Goal: Task Accomplishment & Management: Use online tool/utility

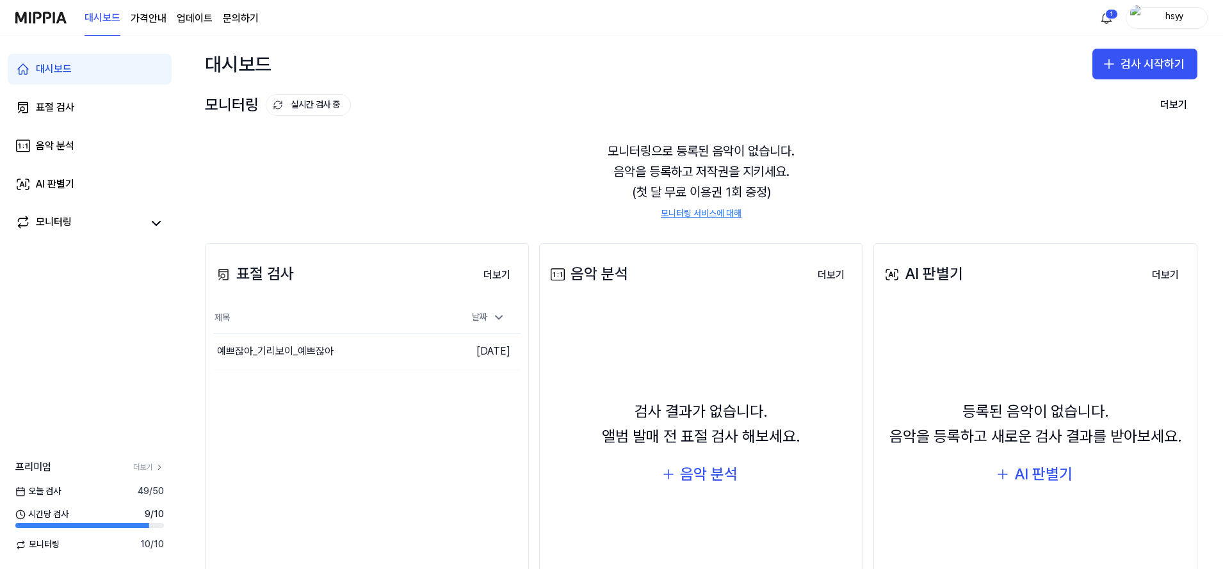
click at [598, 74] on div "대시보드 검사 시작하기" at bounding box center [701, 64] width 1044 height 56
click at [395, 160] on div "모니터링으로 등록된 음악이 없습니다. 음악을 등록하고 저작권을 지키세요. (첫 달 무료 이용권 1회 증정) 모니터링 서비스에 대해" at bounding box center [701, 180] width 992 height 110
click at [357, 152] on div "모니터링으로 등록된 음악이 없습니다. 음악을 등록하고 저작권을 지키세요. (첫 달 무료 이용권 1회 증정) 모니터링 서비스에 대해" at bounding box center [701, 180] width 992 height 110
click at [101, 108] on link "표절 검사" at bounding box center [90, 107] width 164 height 31
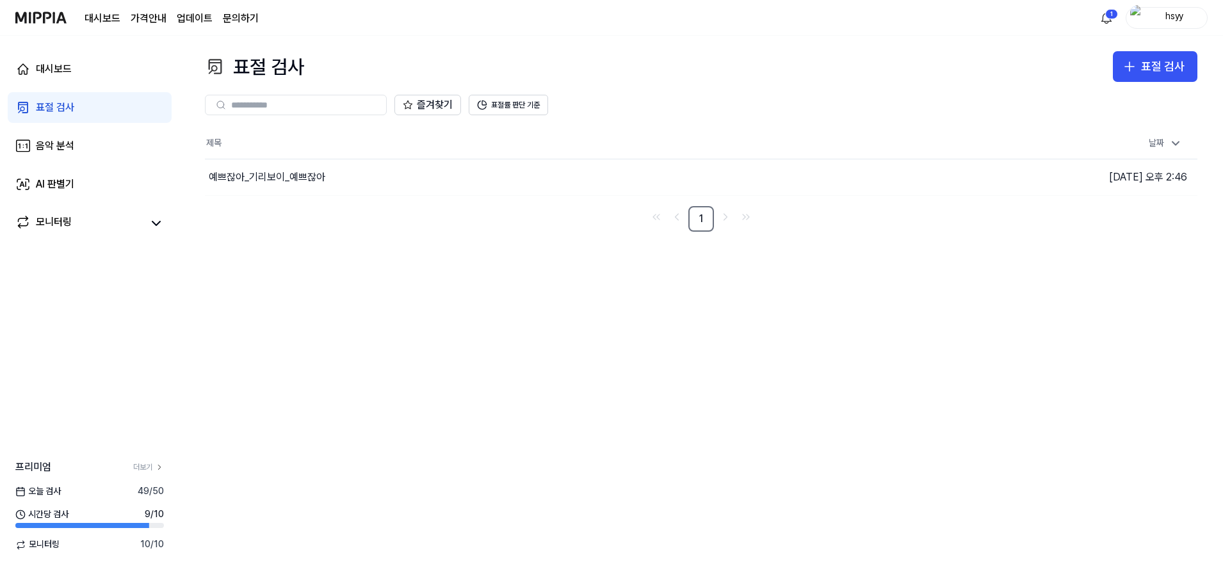
click at [311, 215] on nav "1" at bounding box center [701, 219] width 992 height 26
drag, startPoint x: 311, startPoint y: 218, endPoint x: 270, endPoint y: 225, distance: 41.7
click at [270, 225] on nav "1" at bounding box center [701, 219] width 992 height 26
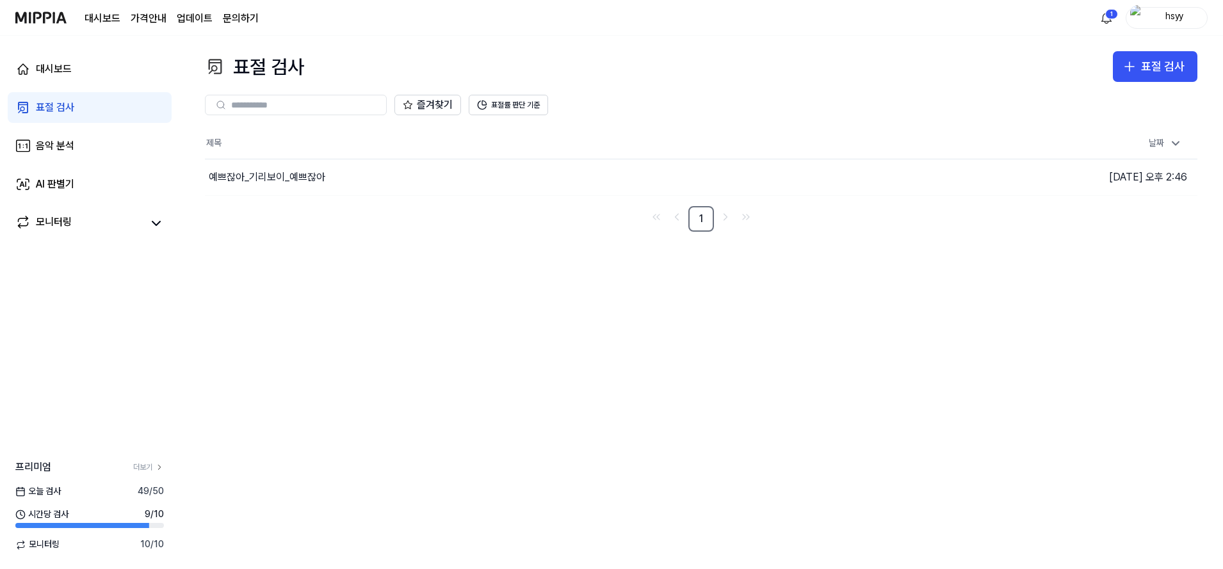
drag, startPoint x: 270, startPoint y: 225, endPoint x: 261, endPoint y: 234, distance: 12.7
click at [261, 234] on div "표절 검사 표절 검사 표절 검사 음악 분석 AI 판별기 즐겨찾기 표절률 판단 기준 제목 날짜 예쁘잖아_기리보이_예쁘잖아 이동하기 [DATE] …" at bounding box center [701, 302] width 1044 height 533
click at [103, 20] on link "대시보드" at bounding box center [103, 18] width 36 height 15
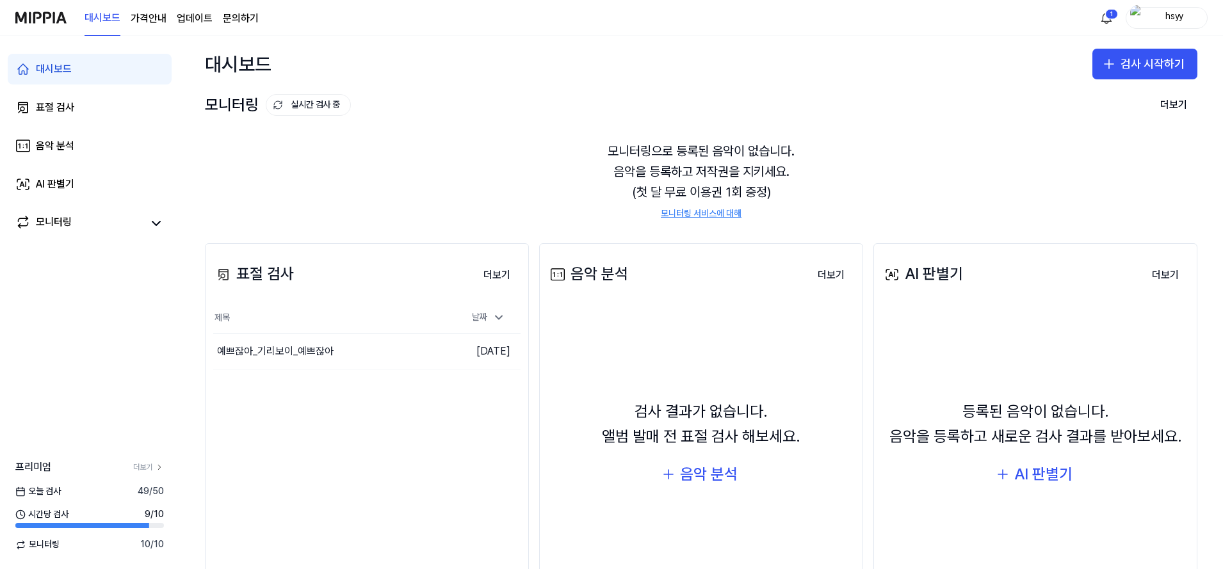
click at [243, 108] on div "모니터링 실시간 검사 중" at bounding box center [278, 105] width 146 height 24
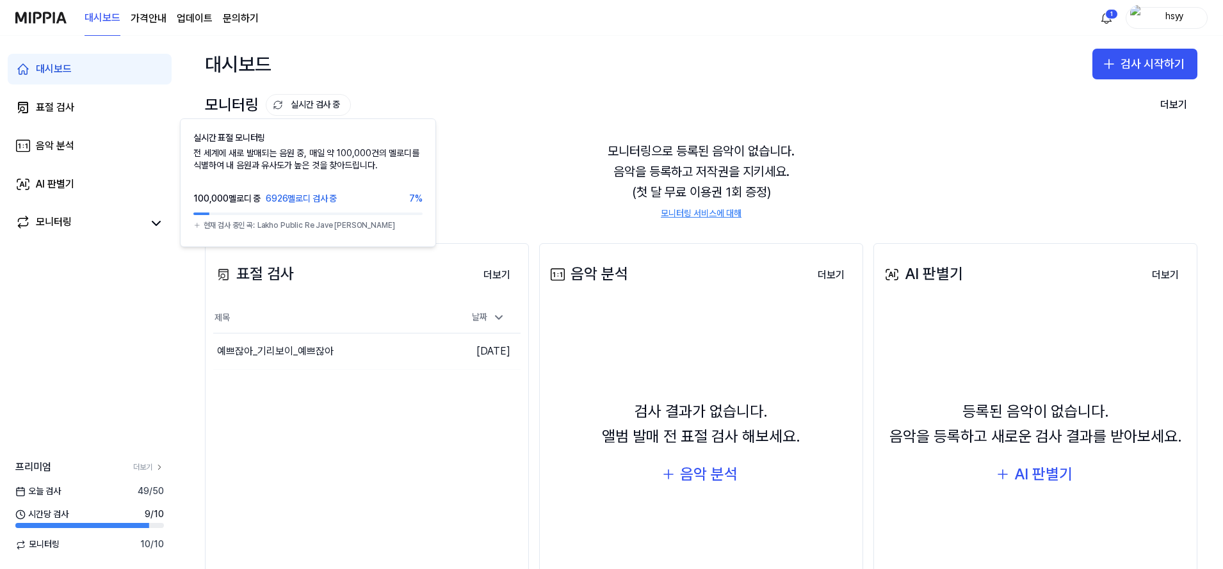
click at [303, 104] on button "실시간 검사 중" at bounding box center [308, 105] width 85 height 22
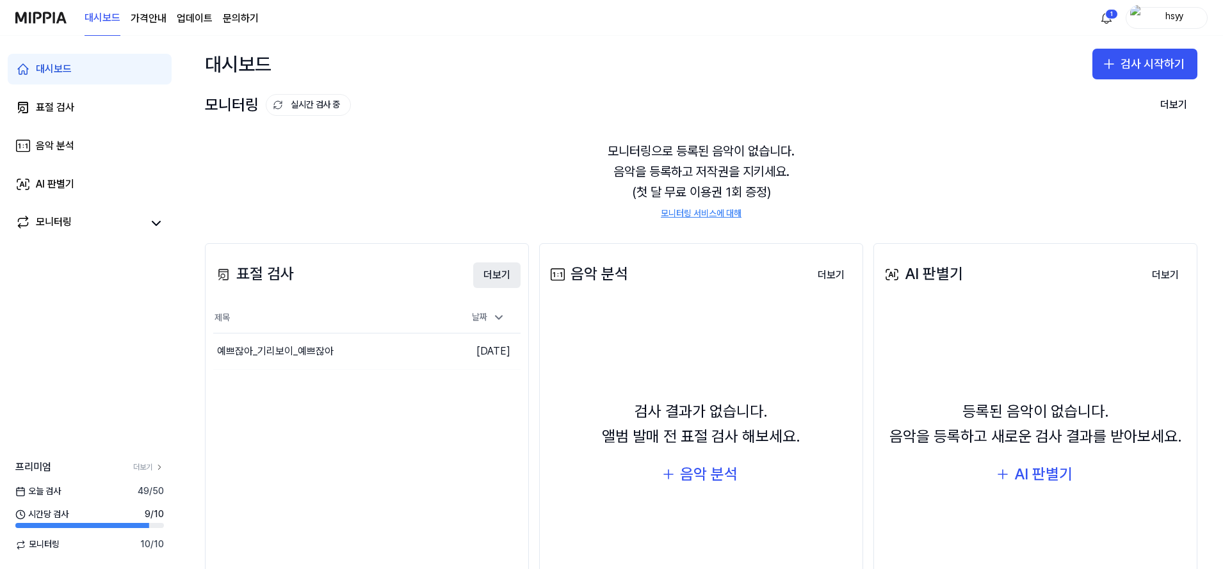
click at [501, 279] on button "더보기" at bounding box center [496, 275] width 47 height 26
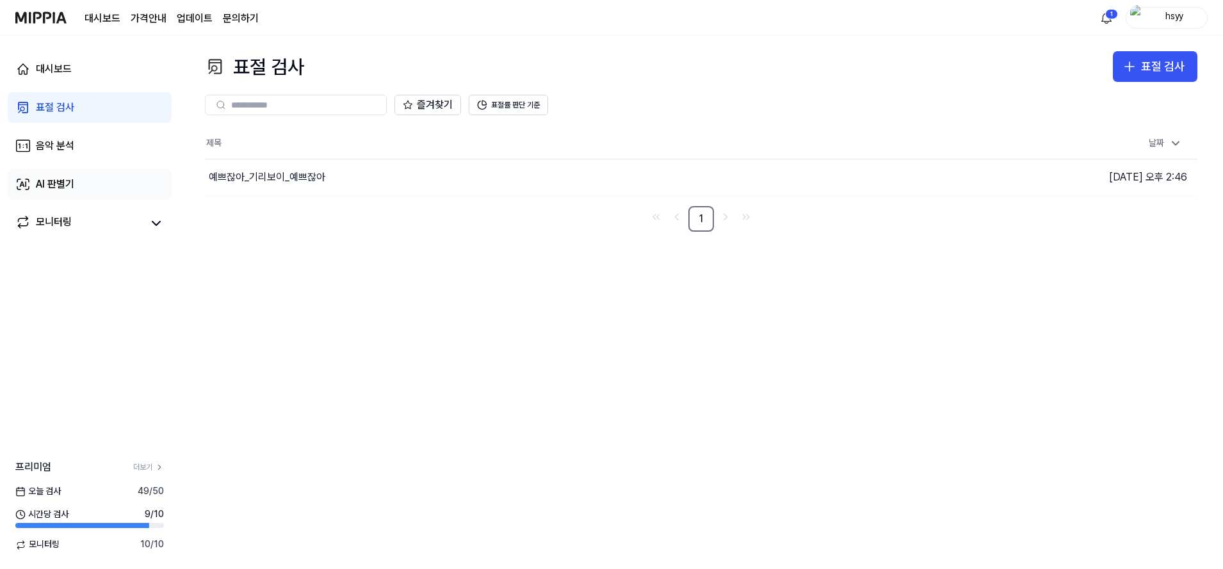
click at [79, 188] on link "AI 판별기" at bounding box center [90, 184] width 164 height 31
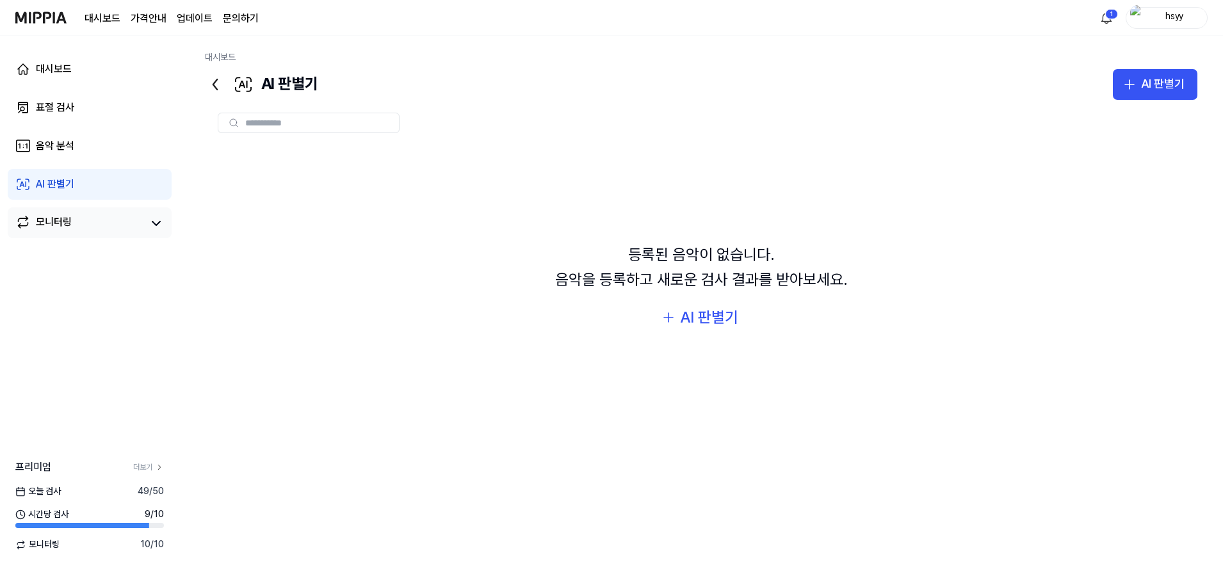
click at [72, 225] on link "모니터링" at bounding box center [79, 223] width 128 height 18
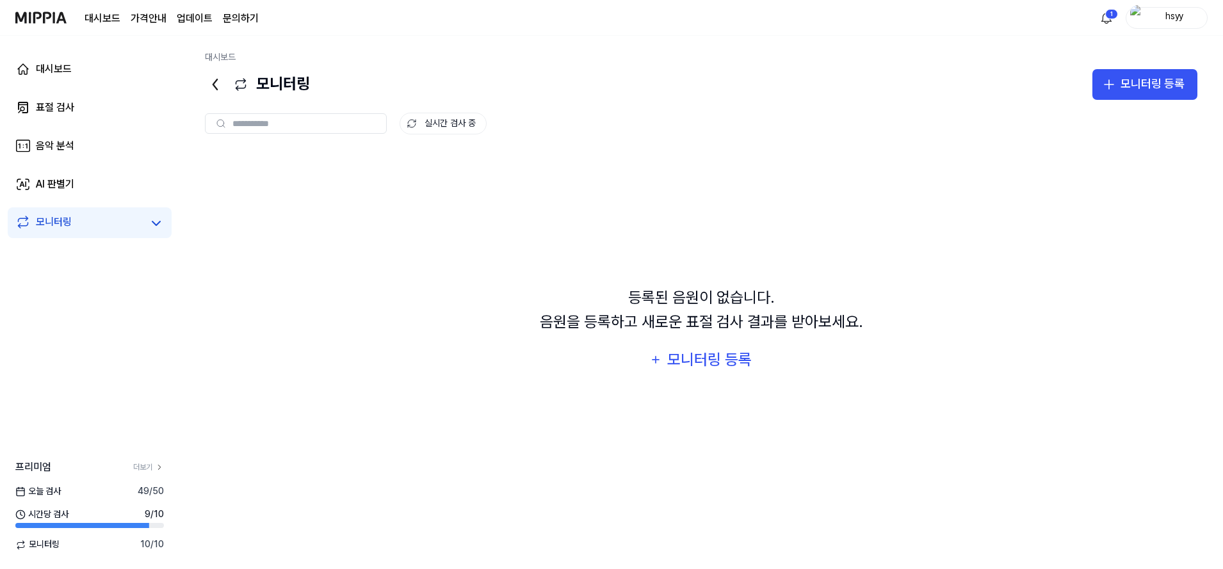
click at [295, 129] on input "text" at bounding box center [305, 124] width 146 height 12
click at [654, 357] on icon "button" at bounding box center [655, 359] width 13 height 15
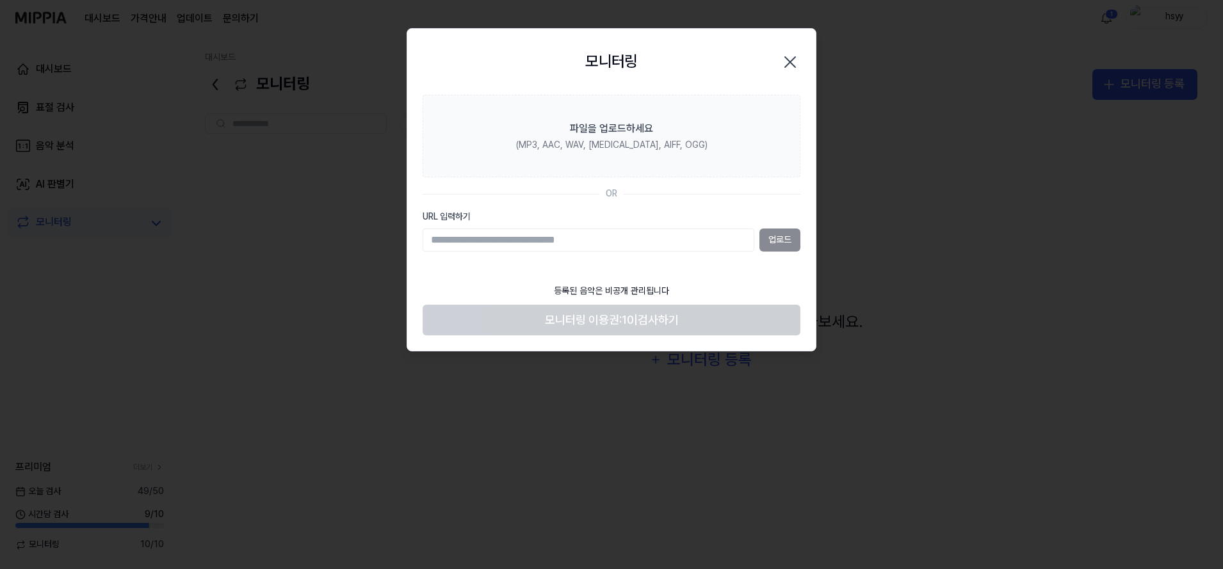
click at [606, 36] on div "모니터링 Close" at bounding box center [611, 61] width 408 height 65
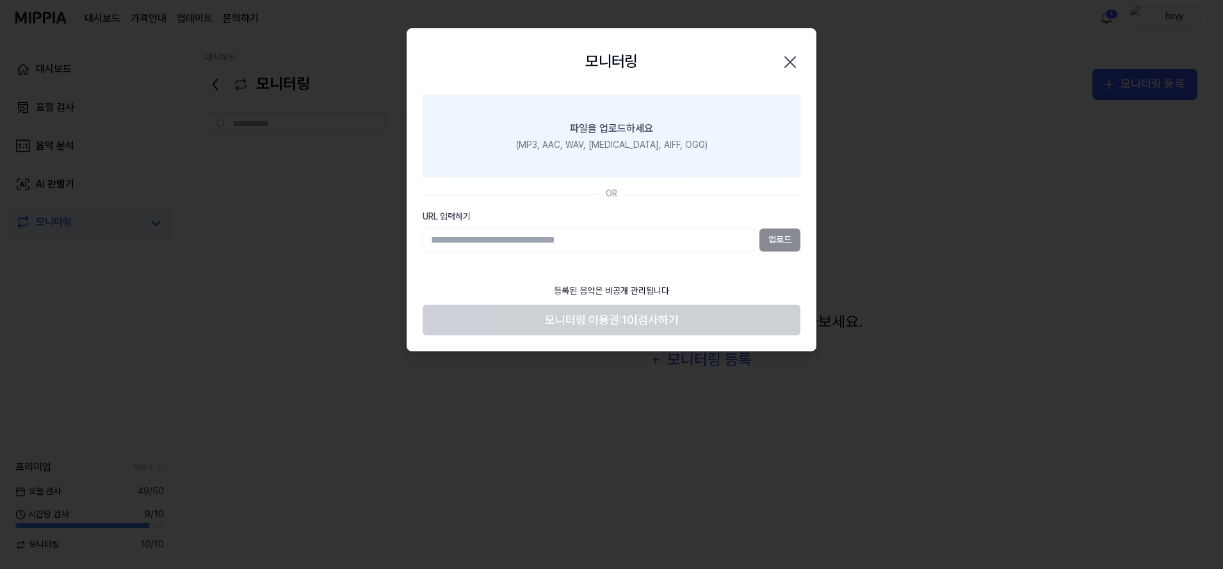
click at [490, 125] on label "파일을 업로드하세요 (MP3, AAC, WAV, [MEDICAL_DATA], AIFF, OGG)" at bounding box center [612, 136] width 378 height 83
click at [0, 0] on input "파일을 업로드하세요 (MP3, AAC, WAV, [MEDICAL_DATA], AIFF, OGG)" at bounding box center [0, 0] width 0 height 0
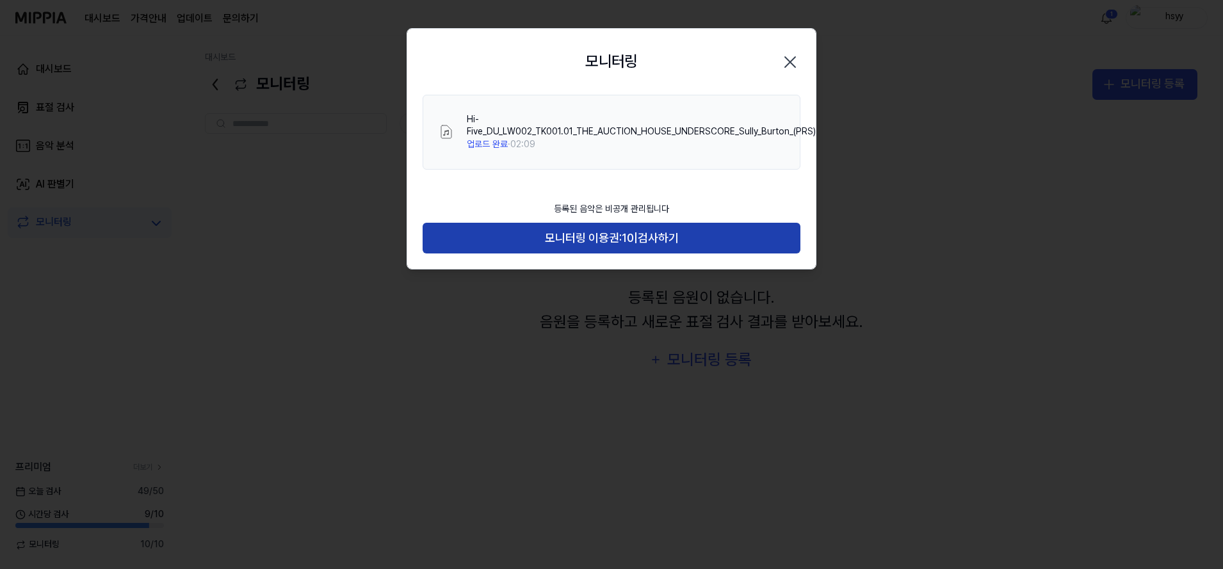
click at [584, 234] on span "모니터링 이용권:" at bounding box center [583, 238] width 77 height 19
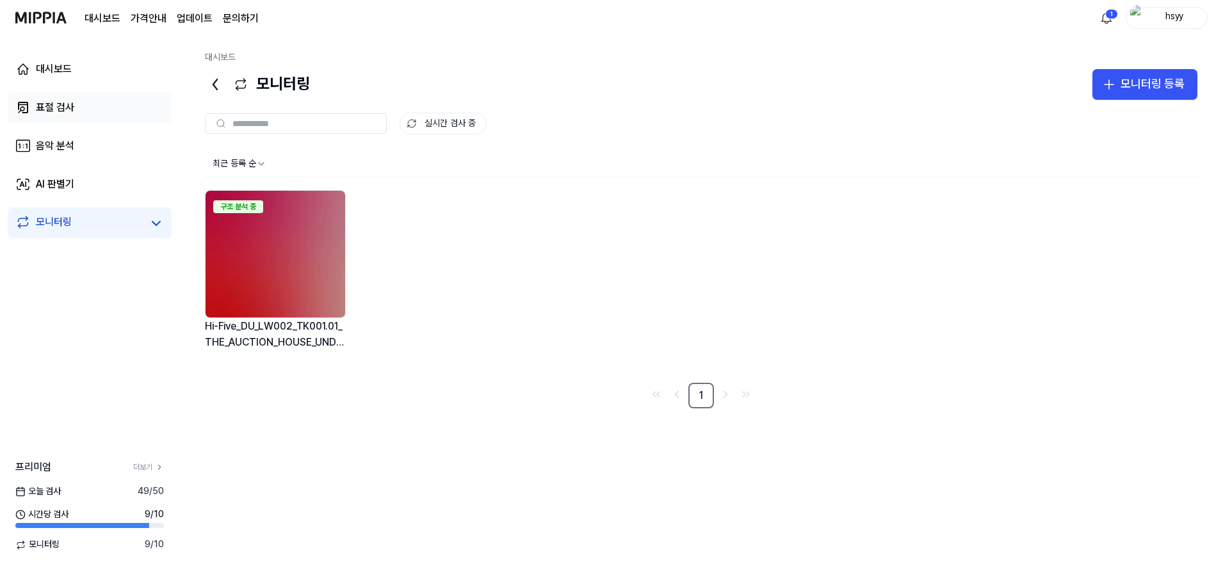
click at [84, 106] on link "표절 검사" at bounding box center [90, 107] width 164 height 31
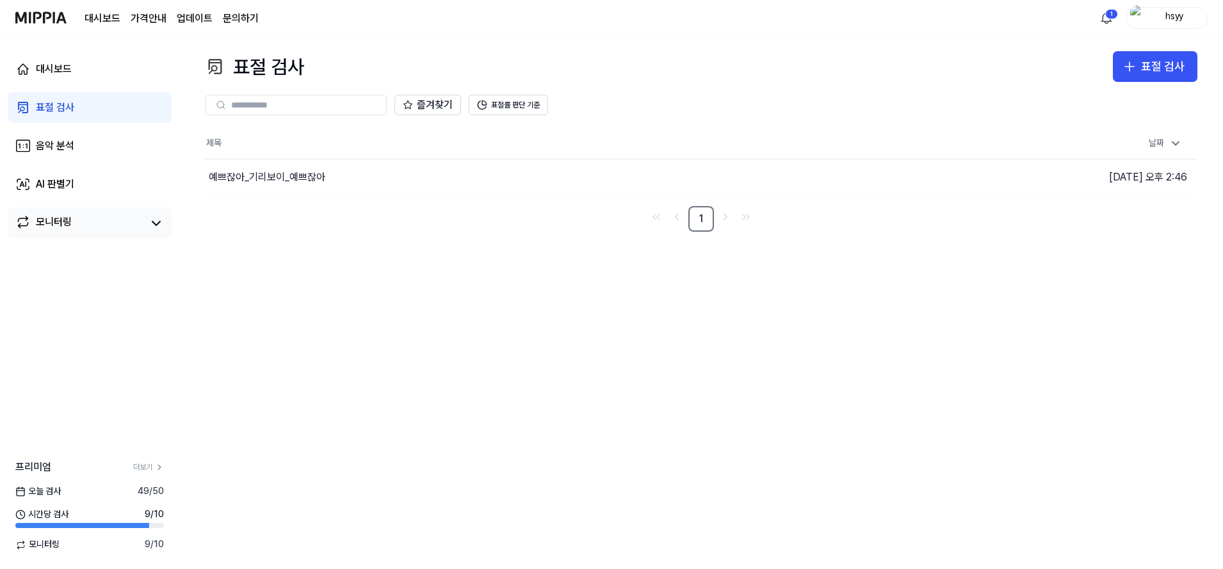
click at [89, 225] on link "모니터링" at bounding box center [79, 223] width 128 height 18
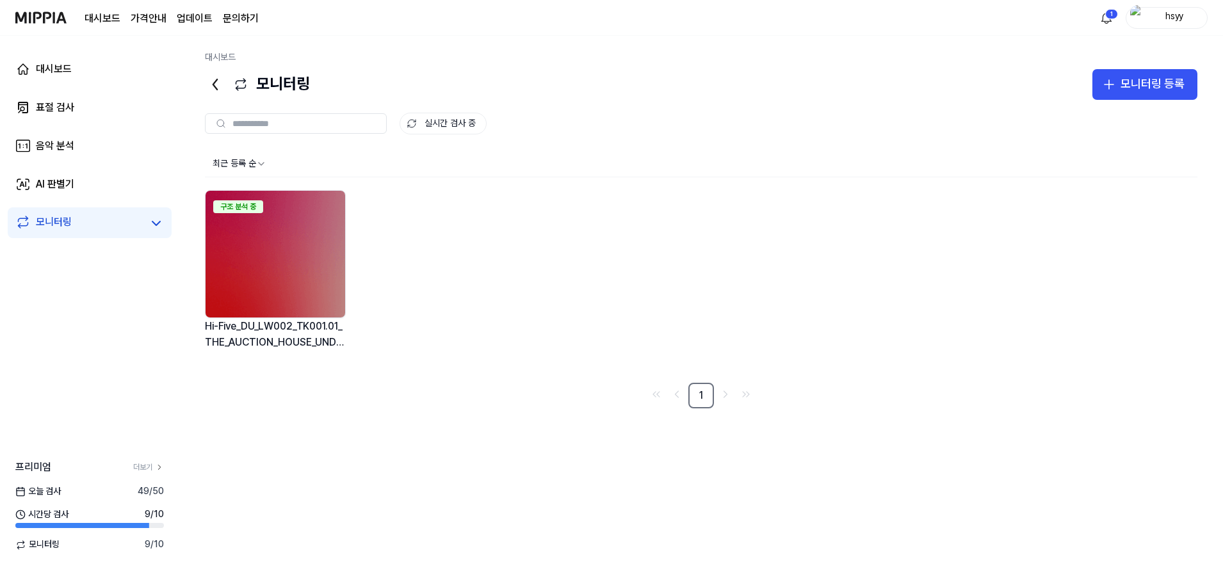
click at [246, 204] on div "구조 분석 중" at bounding box center [238, 206] width 50 height 13
